Goal: Information Seeking & Learning: Learn about a topic

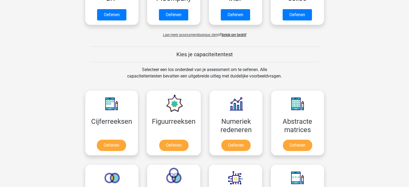
scroll to position [165, 0]
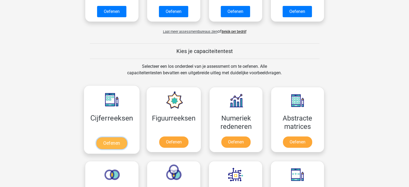
click at [117, 147] on link "Oefenen" at bounding box center [111, 143] width 31 height 12
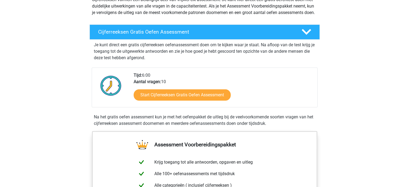
scroll to position [70, 0]
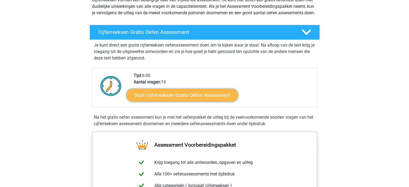
click at [199, 101] on link "Start Cijferreeksen Gratis Oefen Assessment" at bounding box center [182, 94] width 112 height 13
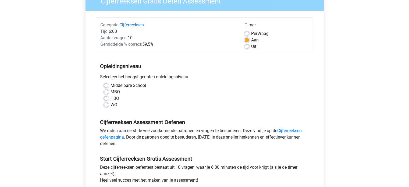
scroll to position [53, 0]
click at [131, 86] on label "Middelbare School" at bounding box center [127, 85] width 35 height 6
click at [108, 86] on input "Middelbare School" at bounding box center [106, 84] width 4 height 5
radio input "true"
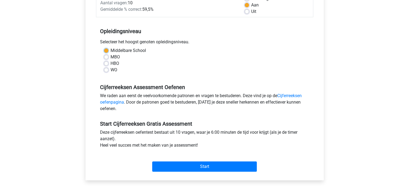
scroll to position [83, 0]
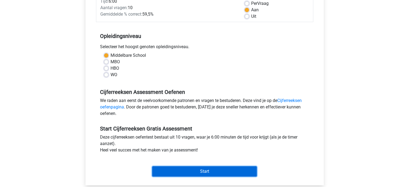
click at [185, 171] on input "Start" at bounding box center [204, 171] width 105 height 10
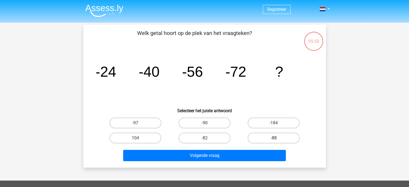
click at [255, 140] on label "-88" at bounding box center [274, 137] width 52 height 11
click at [274, 140] on input "-88" at bounding box center [275, 139] width 3 height 3
radio input "true"
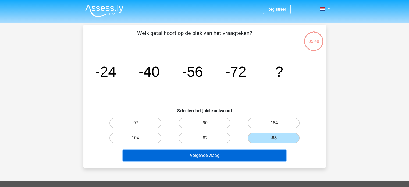
click at [235, 156] on button "Volgende vraag" at bounding box center [204, 155] width 163 height 11
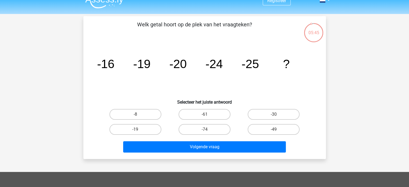
scroll to position [4, 0]
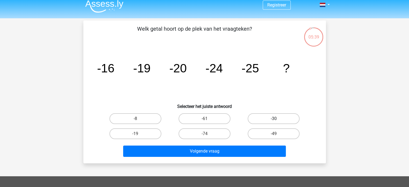
click at [268, 120] on label "-30" at bounding box center [274, 118] width 52 height 11
click at [274, 120] on input "-30" at bounding box center [275, 120] width 3 height 3
radio input "true"
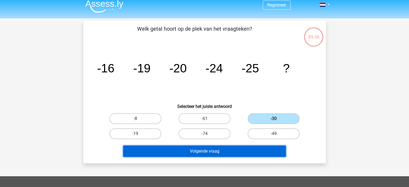
click at [240, 150] on button "Volgende vraag" at bounding box center [204, 150] width 163 height 11
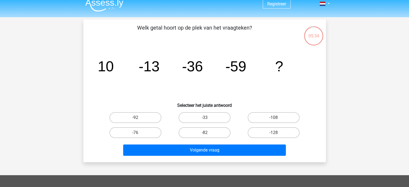
scroll to position [2, 0]
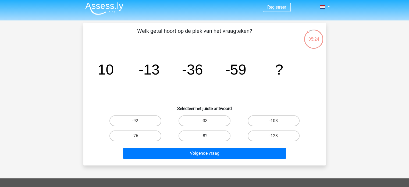
click at [217, 137] on label "-82" at bounding box center [204, 135] width 52 height 11
click at [208, 137] on input "-82" at bounding box center [205, 137] width 3 height 3
radio input "true"
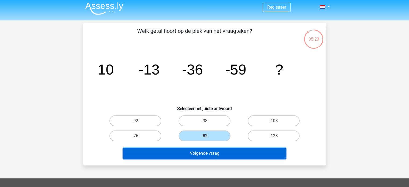
click at [216, 154] on button "Volgende vraag" at bounding box center [204, 153] width 163 height 11
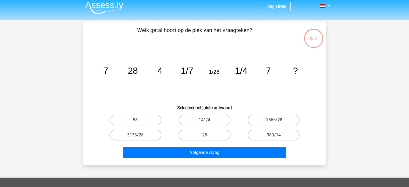
scroll to position [0, 0]
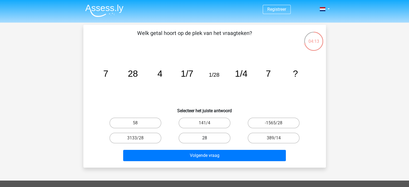
click at [217, 133] on label "28" at bounding box center [204, 137] width 52 height 11
click at [208, 138] on input "28" at bounding box center [205, 139] width 3 height 3
radio input "true"
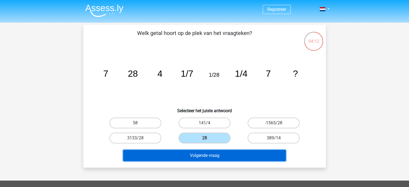
click at [218, 153] on button "Volgende vraag" at bounding box center [204, 155] width 163 height 11
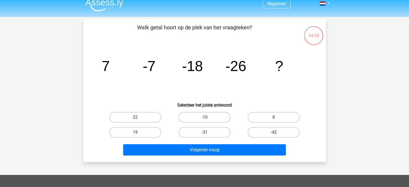
scroll to position [5, 0]
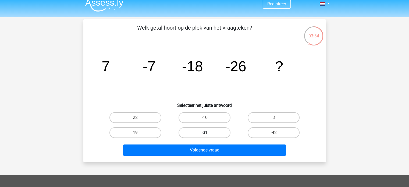
click at [205, 136] on label "-31" at bounding box center [204, 132] width 52 height 11
click at [205, 136] on input "-31" at bounding box center [205, 133] width 3 height 3
radio input "true"
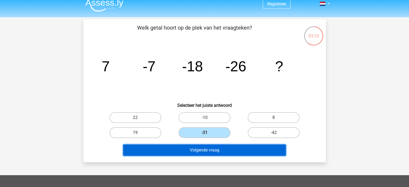
click at [212, 148] on button "Volgende vraag" at bounding box center [204, 149] width 163 height 11
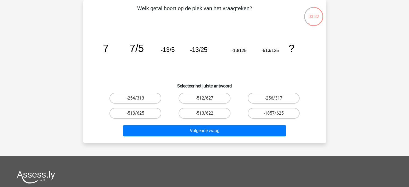
scroll to position [0, 0]
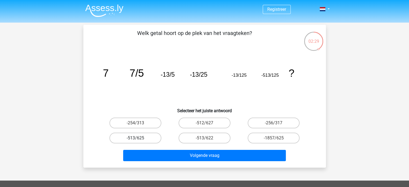
click at [149, 140] on label "-513/625" at bounding box center [135, 137] width 52 height 11
click at [139, 140] on input "-513/625" at bounding box center [136, 139] width 3 height 3
radio input "true"
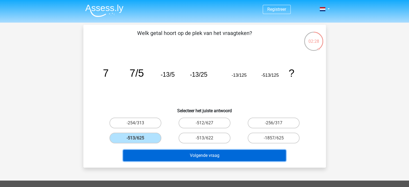
click at [174, 155] on button "Volgende vraag" at bounding box center [204, 155] width 163 height 11
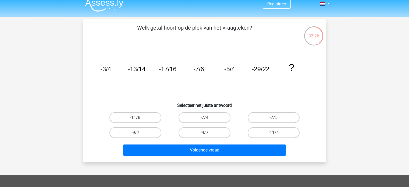
scroll to position [2, 0]
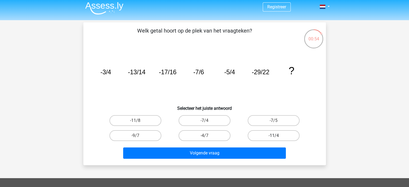
click at [262, 133] on label "-11/4" at bounding box center [274, 135] width 52 height 11
click at [274, 135] on input "-11/4" at bounding box center [275, 136] width 3 height 3
radio input "true"
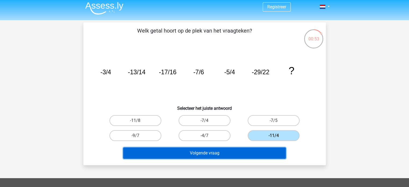
click at [253, 152] on button "Volgende vraag" at bounding box center [204, 152] width 163 height 11
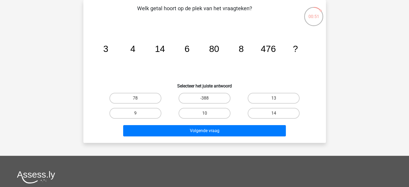
scroll to position [0, 0]
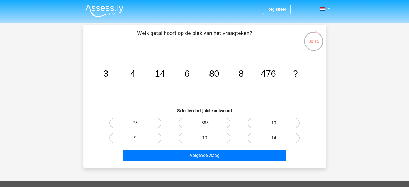
click at [134, 121] on label "78" at bounding box center [135, 122] width 52 height 11
click at [135, 123] on input "78" at bounding box center [136, 124] width 3 height 3
radio input "true"
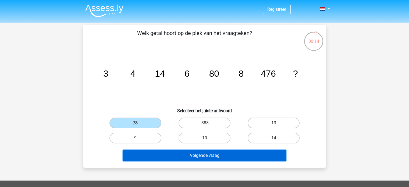
click at [162, 157] on button "Volgende vraag" at bounding box center [204, 155] width 163 height 11
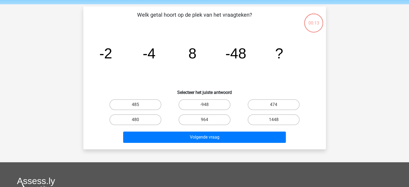
scroll to position [25, 0]
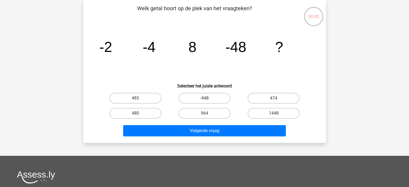
click at [185, 99] on label "-948" at bounding box center [204, 98] width 52 height 11
click at [204, 99] on input "-948" at bounding box center [205, 99] width 3 height 3
radio input "true"
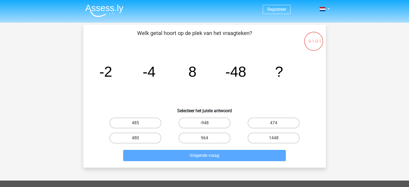
scroll to position [25, 0]
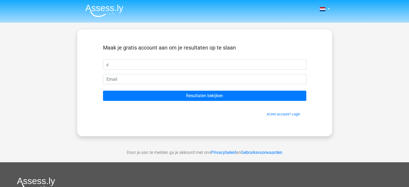
type input "Cédric"
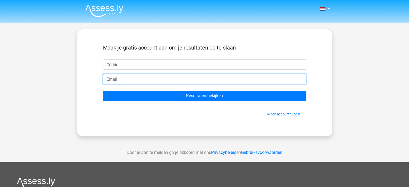
click at [143, 77] on input "email" at bounding box center [204, 79] width 203 height 10
type input "[EMAIL_ADDRESS][DOMAIN_NAME]"
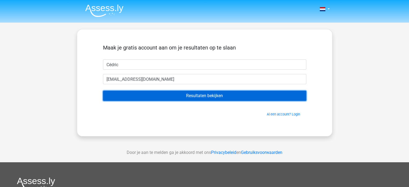
click at [163, 95] on input "Resultaten bekijken" at bounding box center [204, 96] width 203 height 10
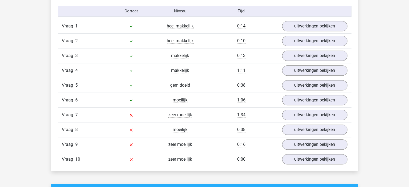
scroll to position [446, 0]
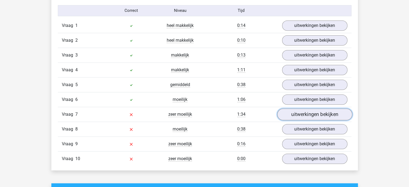
click at [291, 113] on link "uitwerkingen bekijken" at bounding box center [314, 114] width 75 height 12
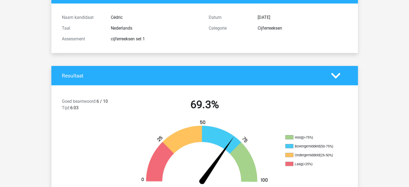
scroll to position [0, 0]
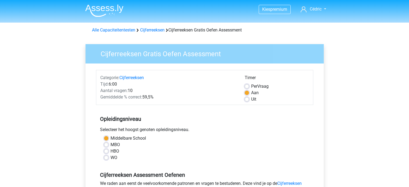
scroll to position [83, 0]
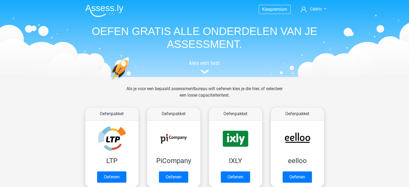
scroll to position [3, 0]
